Goal: Task Accomplishment & Management: Use online tool/utility

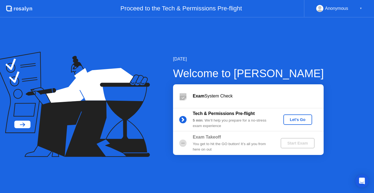
click at [301, 121] on div "Let's Go" at bounding box center [297, 119] width 24 height 4
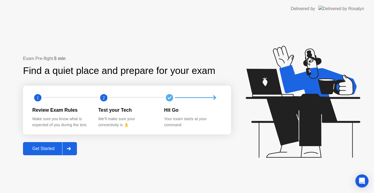
click at [66, 147] on div at bounding box center [68, 148] width 13 height 13
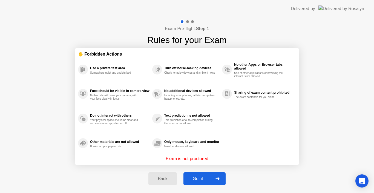
click at [184, 176] on button "Got it" at bounding box center [204, 178] width 42 height 13
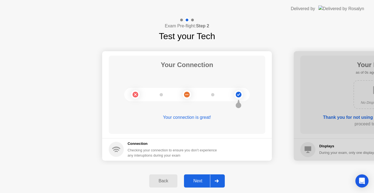
click at [195, 178] on div "Next" at bounding box center [198, 180] width 24 height 5
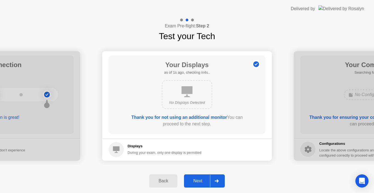
click at [195, 178] on div "Next" at bounding box center [198, 180] width 24 height 5
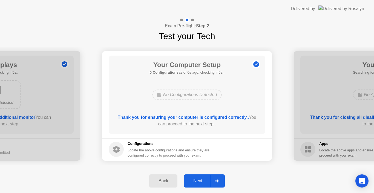
click at [195, 178] on div "Next" at bounding box center [198, 180] width 24 height 5
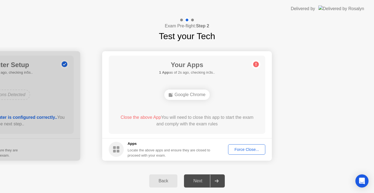
click at [243, 147] on div "Force Close..." at bounding box center [246, 149] width 33 height 4
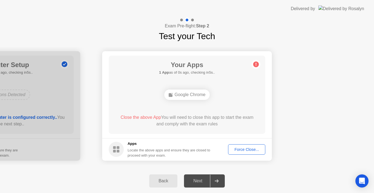
click at [233, 148] on div "Force Close..." at bounding box center [246, 149] width 33 height 4
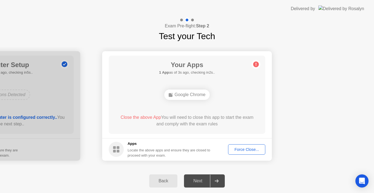
click at [250, 149] on div "Force Close..." at bounding box center [246, 149] width 33 height 4
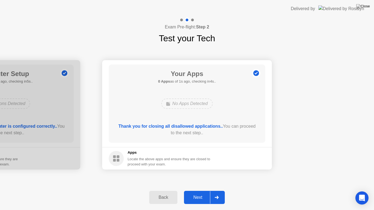
click at [213, 193] on div at bounding box center [216, 197] width 13 height 13
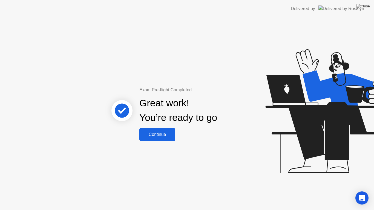
click at [158, 140] on button "Continue" at bounding box center [157, 134] width 36 height 13
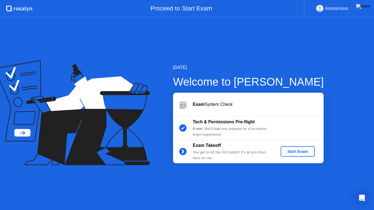
click at [290, 152] on div "Start Exam" at bounding box center [297, 151] width 29 height 4
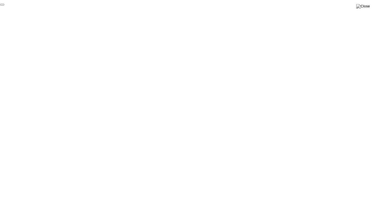
click div "End Proctoring Session"
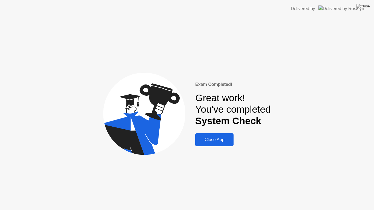
click at [220, 140] on div "Close App" at bounding box center [214, 139] width 35 height 5
